Goal: Go to known website: Go to known website

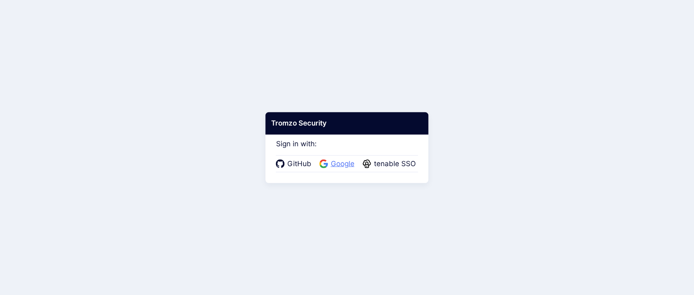
click at [326, 163] on icon at bounding box center [326, 165] width 4 height 4
